Goal: Transaction & Acquisition: Purchase product/service

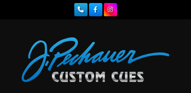
scroll to position [532, 0]
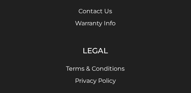
click at [56, 19] on li "Warranty Info" at bounding box center [96, 23] width 182 height 9
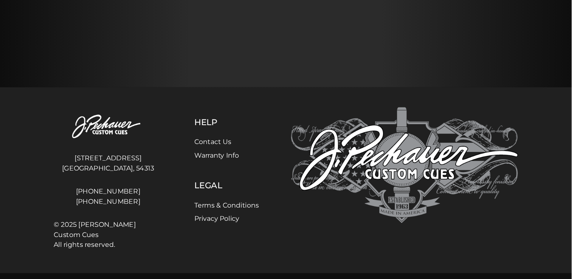
scroll to position [288, 0]
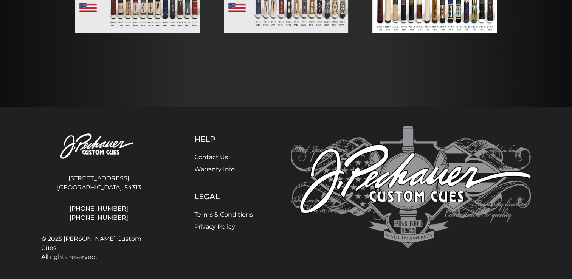
drag, startPoint x: 185, startPoint y: 0, endPoint x: 340, endPoint y: 77, distance: 173.3
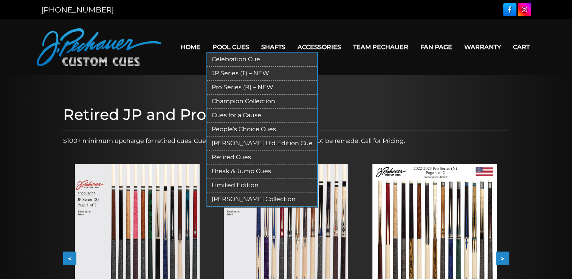
click at [190, 73] on link "JP Series (T) – NEW" at bounding box center [262, 74] width 110 height 14
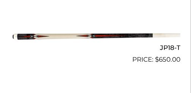
scroll to position [1348, 0]
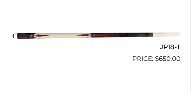
click at [129, 35] on img at bounding box center [95, 35] width 169 height 28
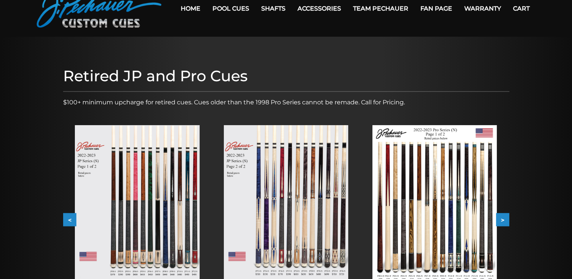
scroll to position [39, 0]
click at [172, 178] on img at bounding box center [137, 203] width 124 height 157
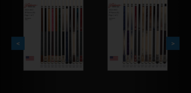
scroll to position [221, 0]
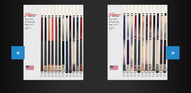
click at [63, 49] on img at bounding box center [53, 42] width 60 height 75
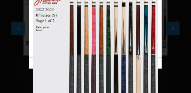
scroll to position [234, 0]
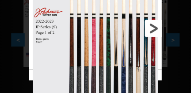
click at [158, 29] on link at bounding box center [132, 29] width 60 height 82
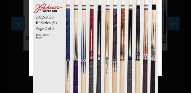
scroll to position [246, 0]
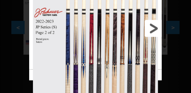
click at [157, 30] on link at bounding box center [132, 29] width 60 height 82
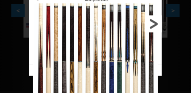
scroll to position [259, 0]
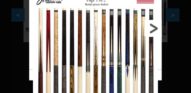
click at [156, 28] on link at bounding box center [132, 29] width 60 height 82
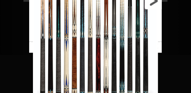
scroll to position [296, 0]
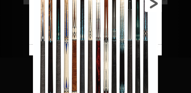
click at [150, 6] on link at bounding box center [132, 4] width 60 height 82
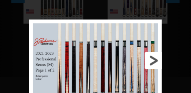
scroll to position [272, 0]
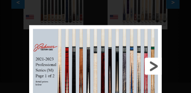
click at [147, 68] on link at bounding box center [132, 66] width 60 height 82
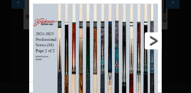
click at [154, 43] on link at bounding box center [132, 41] width 60 height 82
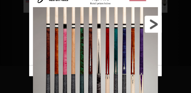
scroll to position [284, 0]
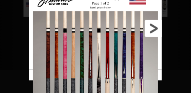
click at [156, 30] on link at bounding box center [132, 29] width 60 height 82
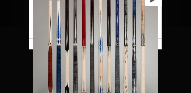
scroll to position [322, 0]
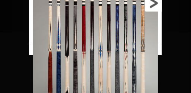
click at [153, 9] on link at bounding box center [132, 3] width 60 height 82
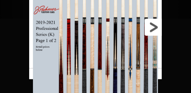
scroll to position [334, 0]
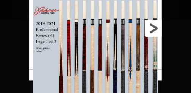
click at [150, 30] on link at bounding box center [132, 29] width 60 height 82
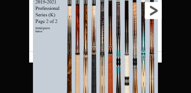
scroll to position [360, 0]
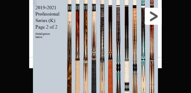
click at [154, 19] on link at bounding box center [132, 16] width 60 height 82
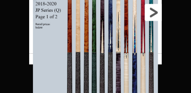
scroll to position [385, 0]
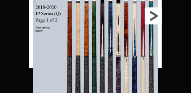
click at [154, 18] on link at bounding box center [132, 16] width 60 height 82
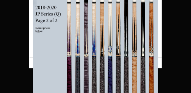
scroll to position [397, 0]
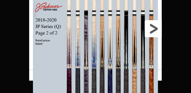
click at [152, 34] on link at bounding box center [132, 29] width 60 height 82
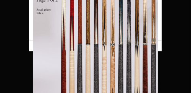
scroll to position [435, 0]
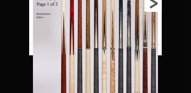
click at [153, 10] on link at bounding box center [132, 3] width 60 height 82
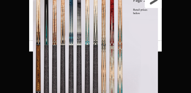
scroll to position [473, 0]
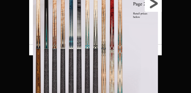
click at [153, 4] on link at bounding box center [132, 3] width 60 height 82
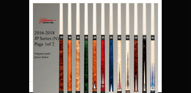
scroll to position [461, 0]
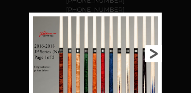
click at [157, 57] on link at bounding box center [132, 53] width 60 height 82
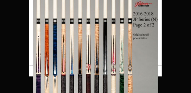
scroll to position [473, 0]
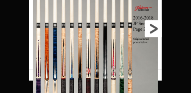
click at [155, 29] on link at bounding box center [132, 29] width 60 height 82
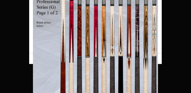
scroll to position [498, 0]
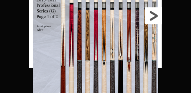
click at [157, 19] on link at bounding box center [132, 16] width 60 height 82
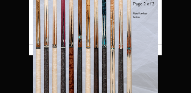
scroll to position [523, 0]
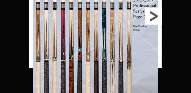
click at [157, 18] on link at bounding box center [132, 16] width 60 height 82
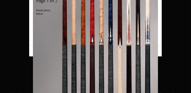
scroll to position [549, 0]
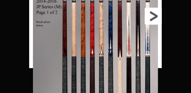
click at [156, 16] on link at bounding box center [132, 16] width 60 height 82
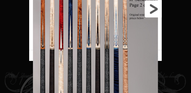
scroll to position [574, 0]
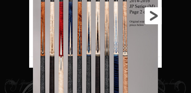
click at [155, 17] on link at bounding box center [132, 16] width 60 height 82
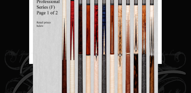
scroll to position [599, 0]
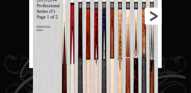
click at [157, 19] on link at bounding box center [132, 16] width 60 height 82
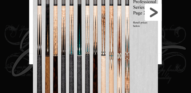
scroll to position [624, 0]
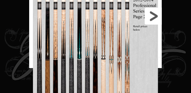
click at [155, 19] on link at bounding box center [132, 16] width 60 height 82
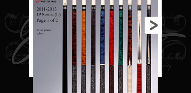
scroll to position [637, 0]
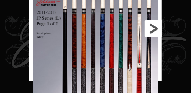
click at [154, 28] on link at bounding box center [132, 29] width 60 height 82
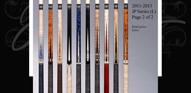
scroll to position [650, 0]
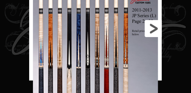
click at [154, 31] on link at bounding box center [132, 29] width 60 height 82
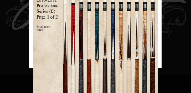
scroll to position [662, 0]
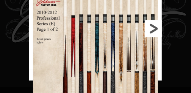
click at [157, 30] on link at bounding box center [132, 29] width 60 height 82
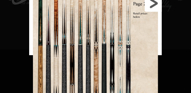
scroll to position [687, 0]
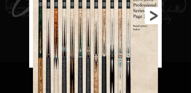
click at [157, 17] on link at bounding box center [132, 16] width 60 height 82
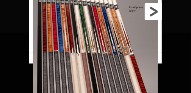
scroll to position [712, 0]
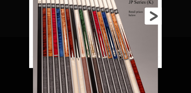
click at [154, 20] on link at bounding box center [132, 16] width 60 height 82
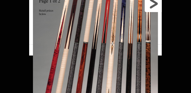
scroll to position [738, 0]
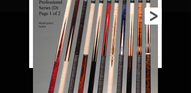
click at [155, 18] on link at bounding box center [132, 16] width 60 height 82
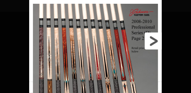
click at [155, 41] on link at bounding box center [132, 41] width 60 height 82
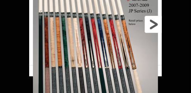
scroll to position [750, 0]
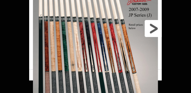
click at [157, 32] on link at bounding box center [132, 29] width 60 height 82
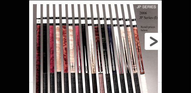
click at [152, 45] on link at bounding box center [132, 41] width 60 height 82
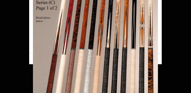
scroll to position [776, 0]
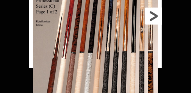
click at [155, 19] on link at bounding box center [132, 16] width 60 height 82
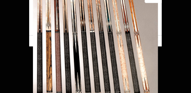
scroll to position [810, 0]
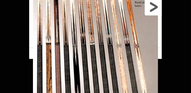
click at [157, 10] on link at bounding box center [132, 7] width 60 height 82
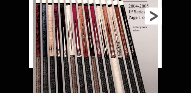
scroll to position [822, 0]
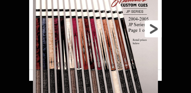
click at [150, 29] on link at bounding box center [132, 29] width 60 height 82
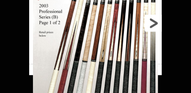
scroll to position [835, 0]
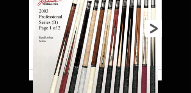
click at [155, 28] on link at bounding box center [132, 29] width 60 height 82
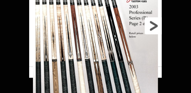
scroll to position [847, 0]
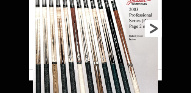
click at [154, 31] on link at bounding box center [132, 29] width 60 height 82
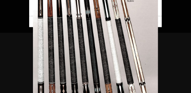
scroll to position [923, 0]
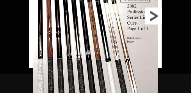
click at [155, 17] on link at bounding box center [132, 16] width 60 height 82
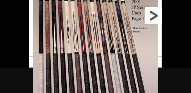
scroll to position [870, 0]
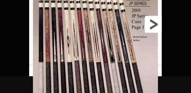
click at [152, 24] on link at bounding box center [132, 24] width 60 height 82
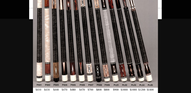
scroll to position [934, 0]
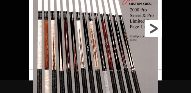
click at [148, 33] on link at bounding box center [132, 29] width 60 height 82
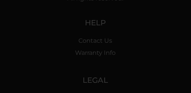
scroll to position [498, 0]
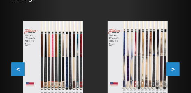
scroll to position [208, 0]
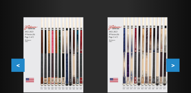
click at [58, 60] on img at bounding box center [53, 54] width 60 height 75
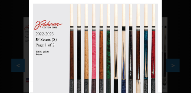
scroll to position [196, 0]
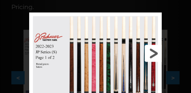
click at [150, 54] on link at bounding box center [132, 53] width 60 height 82
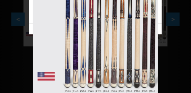
scroll to position [259, 0]
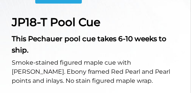
scroll to position [403, 0]
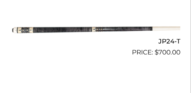
scroll to position [1739, 0]
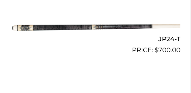
click at [69, 29] on img at bounding box center [95, 27] width 169 height 28
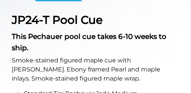
scroll to position [403, 0]
